Goal: Check status: Check status

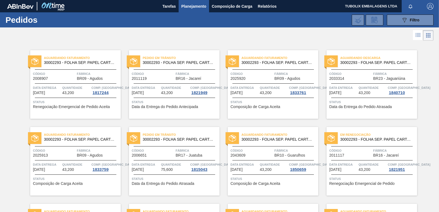
click at [374, 69] on div at bounding box center [372, 69] width 82 height 0
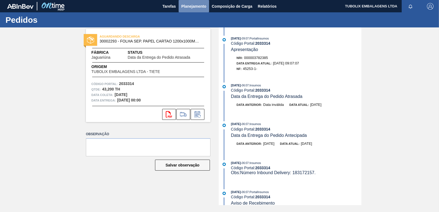
click at [196, 7] on span "Planejamento" at bounding box center [194, 6] width 25 height 7
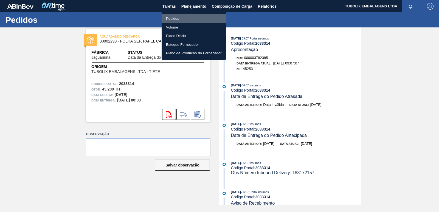
click at [180, 21] on li "Pedidos" at bounding box center [194, 18] width 65 height 9
